Goal: Find specific page/section: Find specific page/section

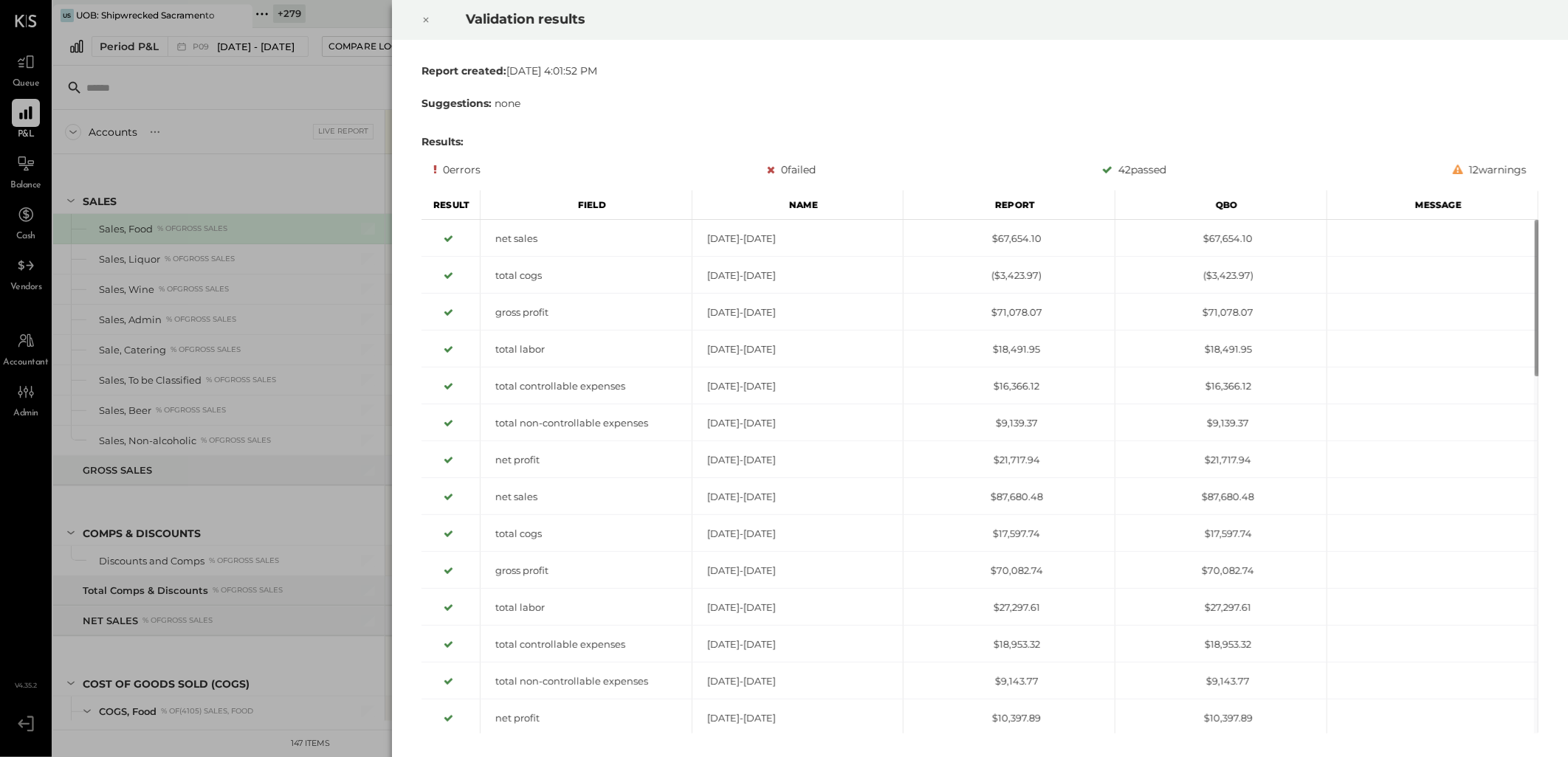
click at [426, 23] on icon at bounding box center [426, 20] width 9 height 18
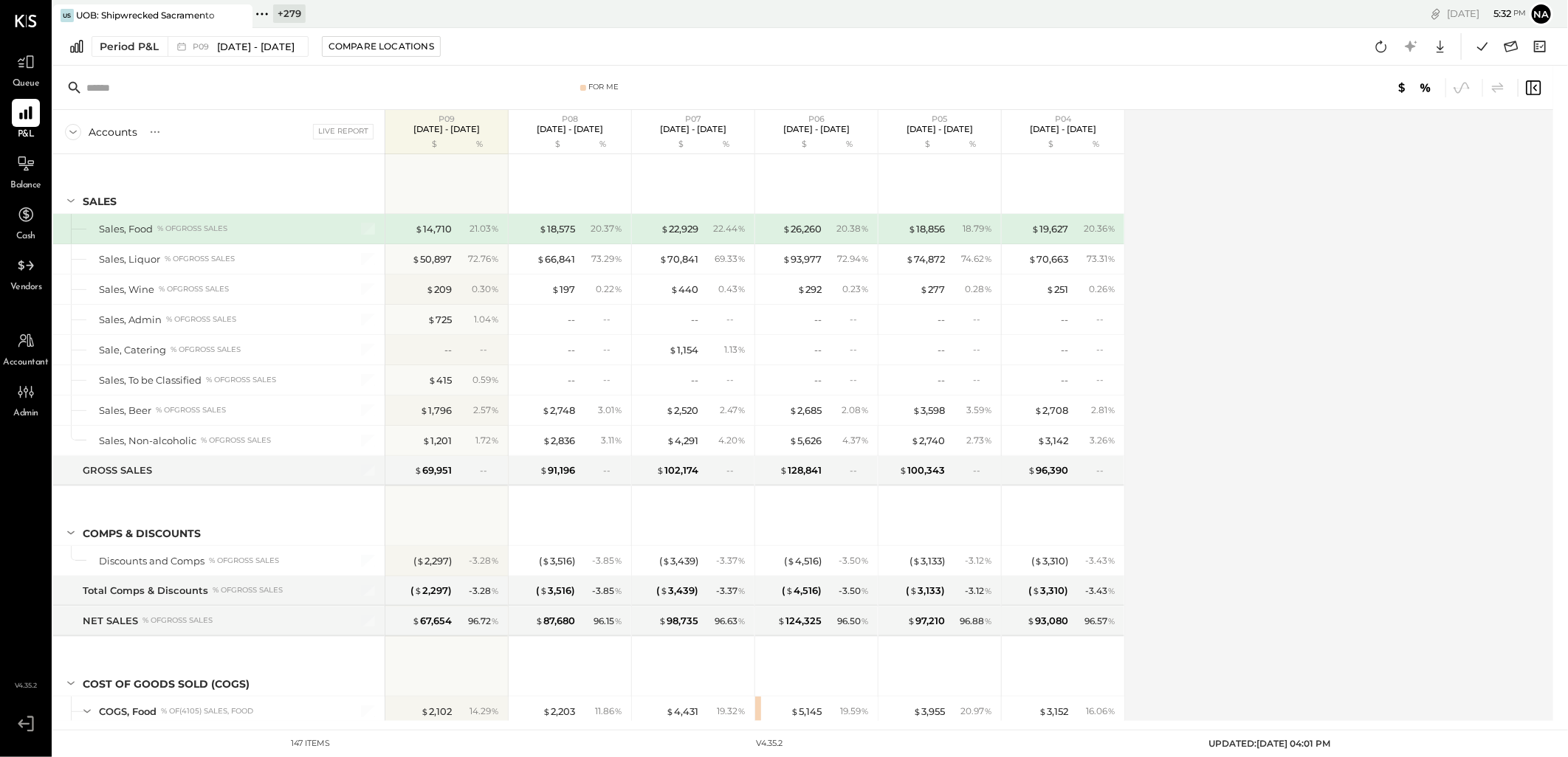
click at [289, 13] on div "+ 279" at bounding box center [289, 14] width 32 height 19
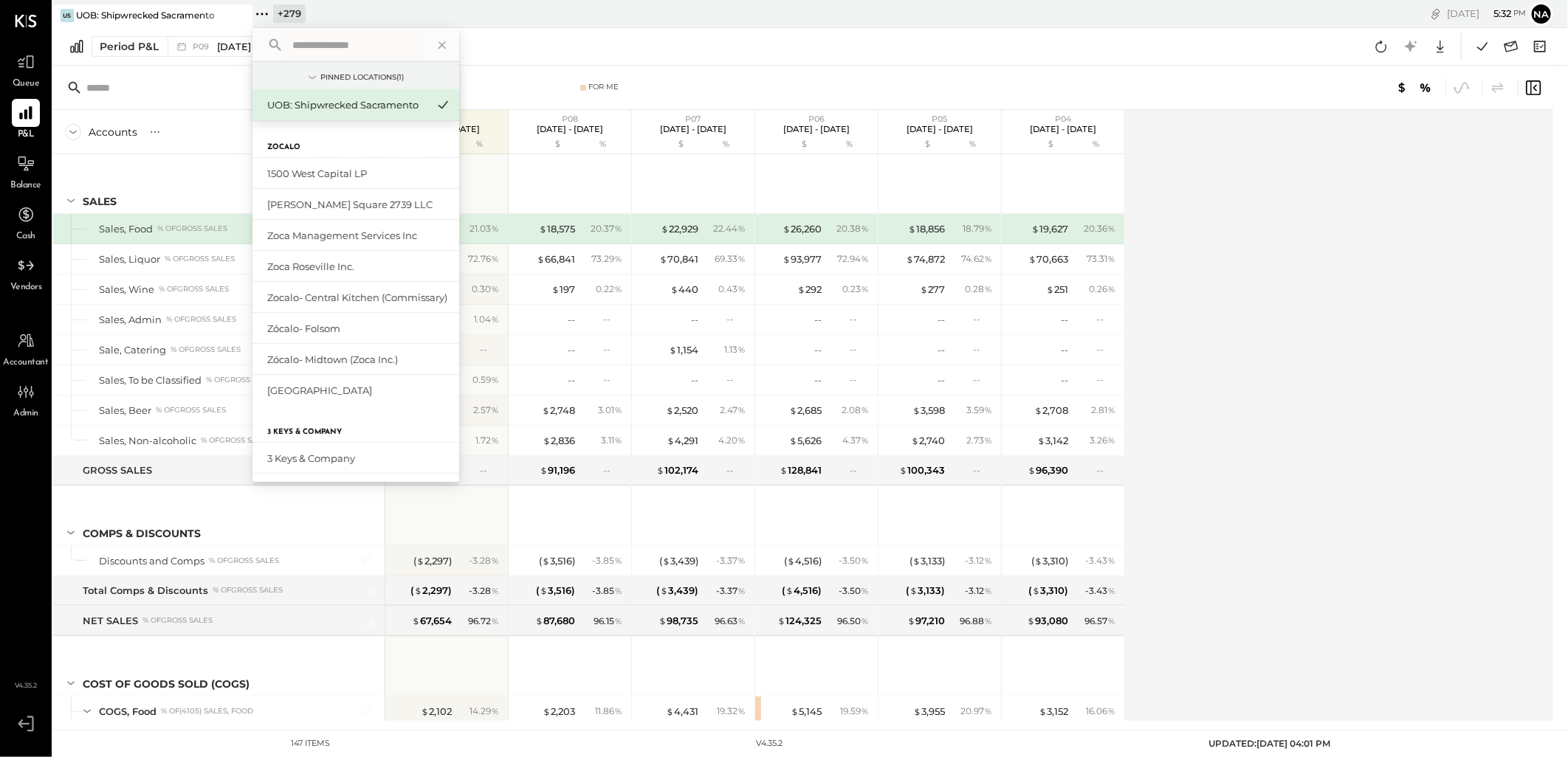
click at [302, 31] on div at bounding box center [355, 45] width 207 height 34
click at [298, 43] on input "text" at bounding box center [355, 45] width 137 height 27
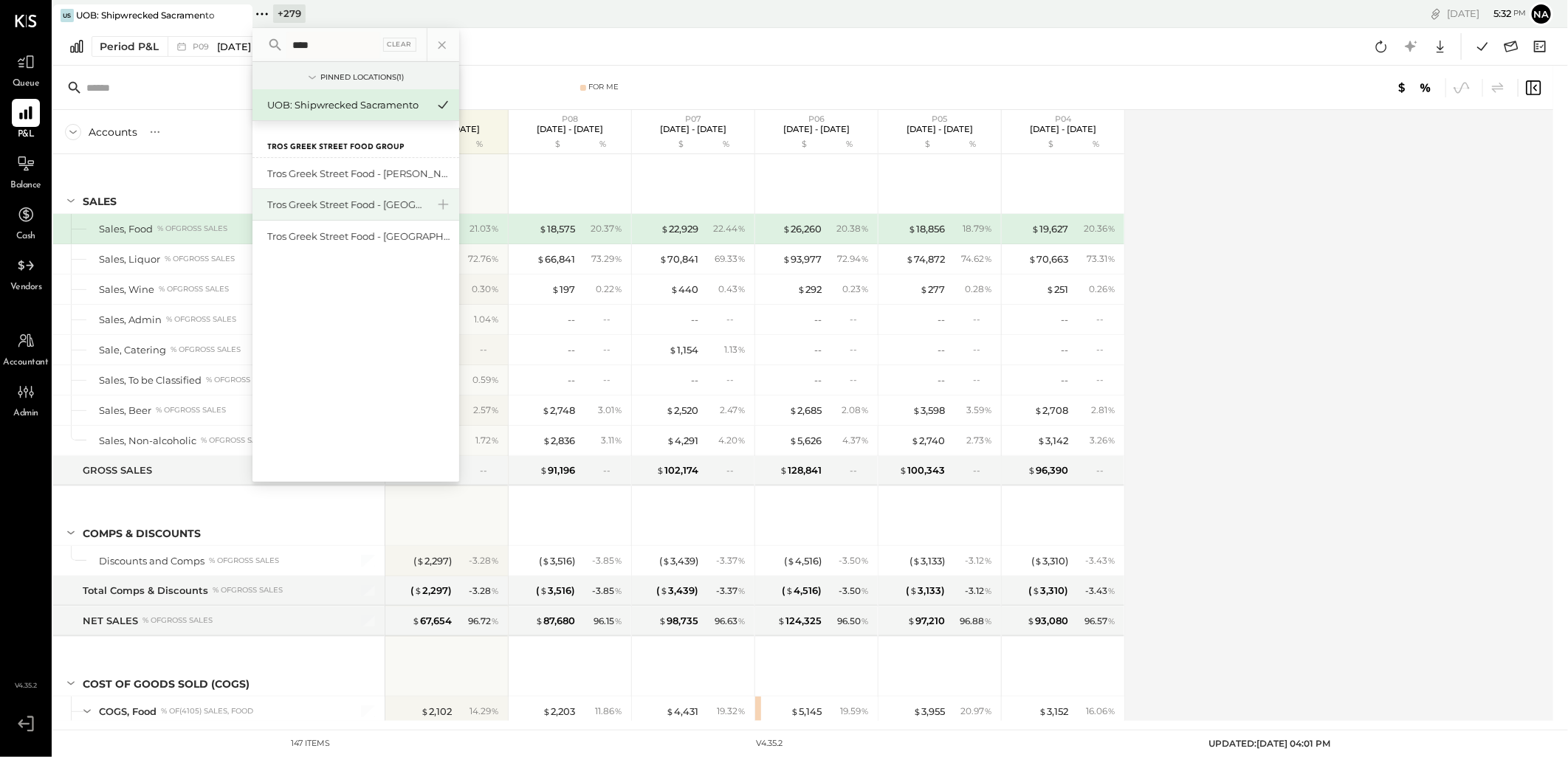
type input "****"
click at [299, 207] on div "Tros Greek Street Food - [GEOGRAPHIC_DATA]" at bounding box center [346, 205] width 159 height 14
